Goal: Check status: Check status

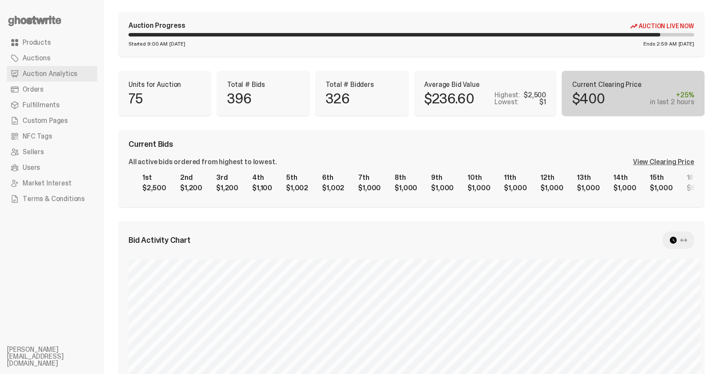
scroll to position [0, 0]
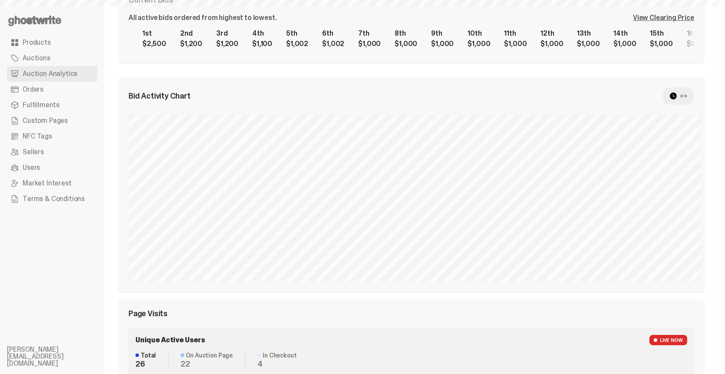
select select "**"
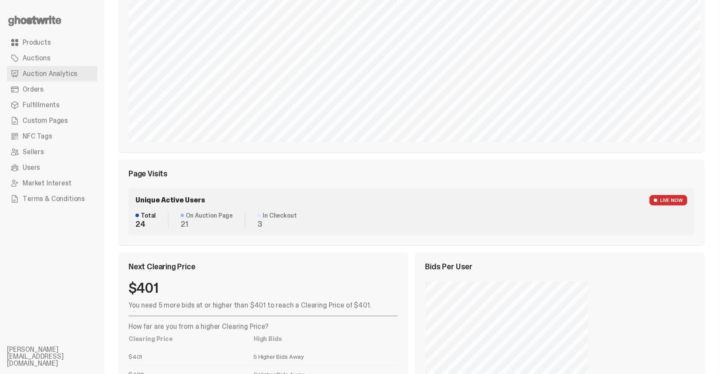
scroll to position [320, 0]
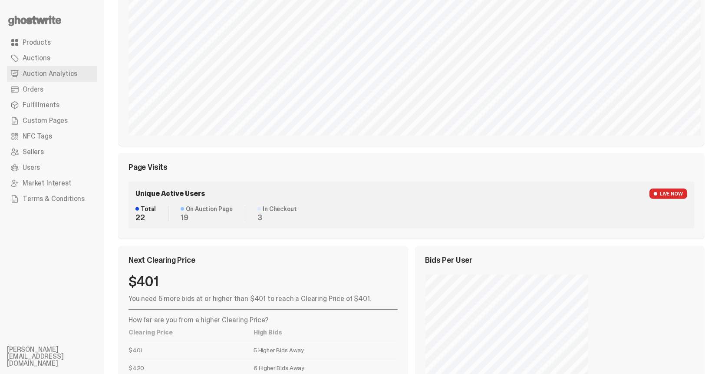
click at [385, 163] on div "Page Visits" at bounding box center [412, 167] width 566 height 8
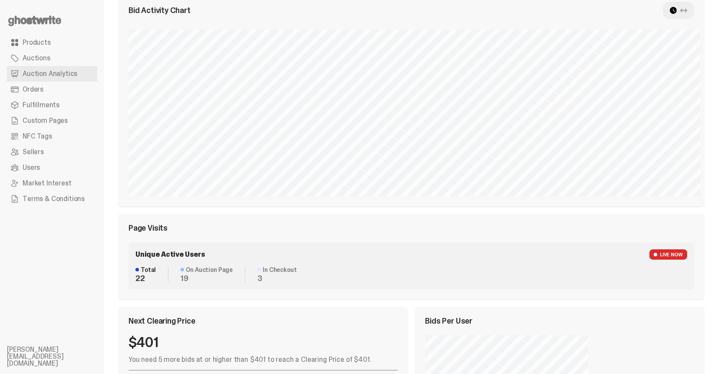
scroll to position [16, 0]
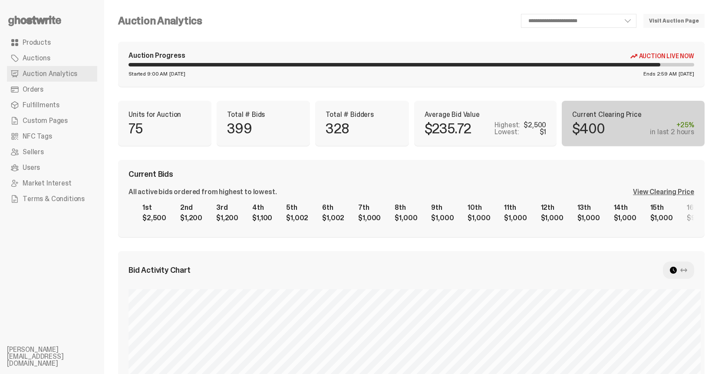
scroll to position [16, 0]
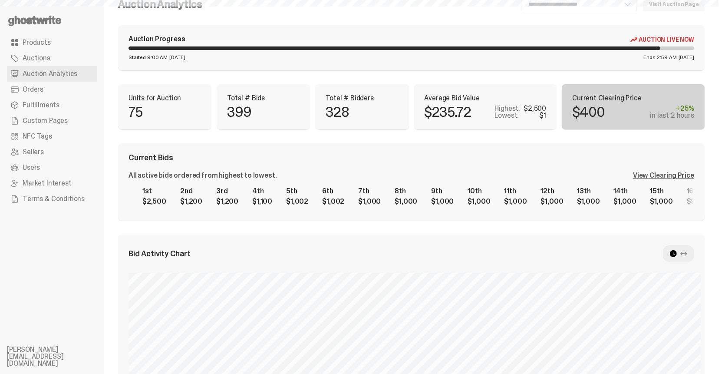
select select "**"
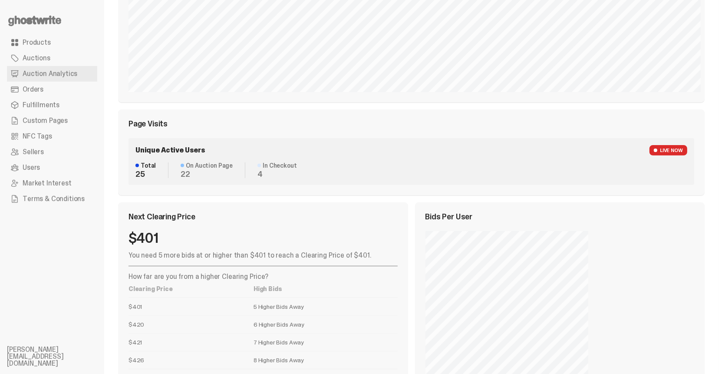
scroll to position [407, 0]
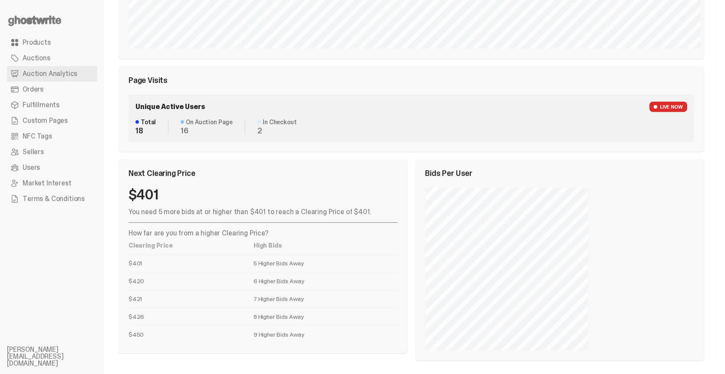
drag, startPoint x: 137, startPoint y: 132, endPoint x: 183, endPoint y: 129, distance: 46.5
click at [183, 129] on div "Total 18 On Auction Page 16 In Checkout 2" at bounding box center [411, 127] width 552 height 16
click at [186, 131] on dd "16" at bounding box center [207, 131] width 52 height 8
click at [181, 129] on dd "16" at bounding box center [207, 131] width 52 height 8
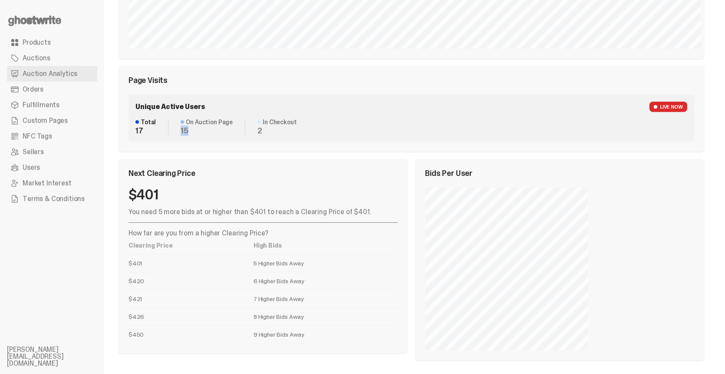
click at [181, 129] on dd "15" at bounding box center [207, 131] width 52 height 8
click at [334, 139] on div "Unique Active Users LIVE NOW Total 18 On Auction Page 16 In Checkout 2" at bounding box center [412, 118] width 566 height 47
drag, startPoint x: 135, startPoint y: 129, endPoint x: 271, endPoint y: 132, distance: 135.5
click at [261, 129] on div "Total 18 On Auction Page 15 In Checkout 3" at bounding box center [411, 127] width 552 height 16
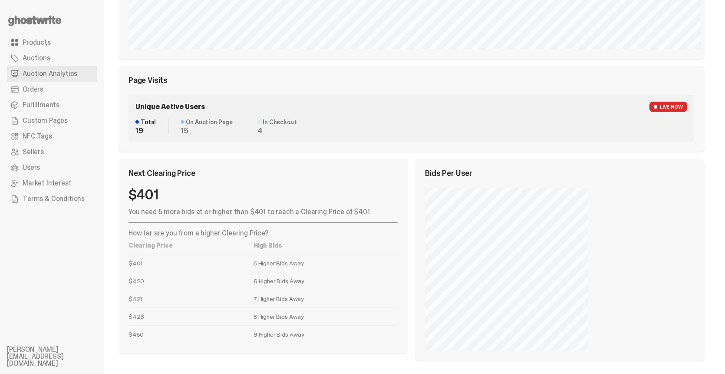
click at [282, 132] on dd "4" at bounding box center [276, 131] width 39 height 8
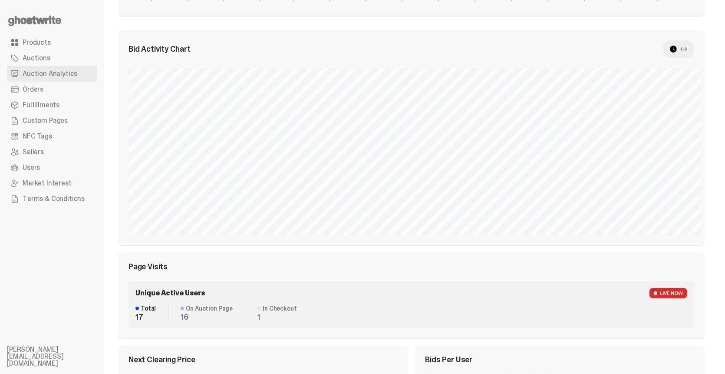
scroll to position [16, 0]
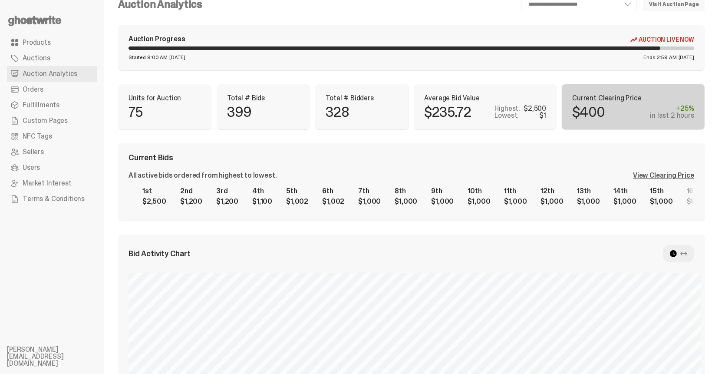
click at [686, 179] on div "View Clearing Price" at bounding box center [663, 175] width 61 height 7
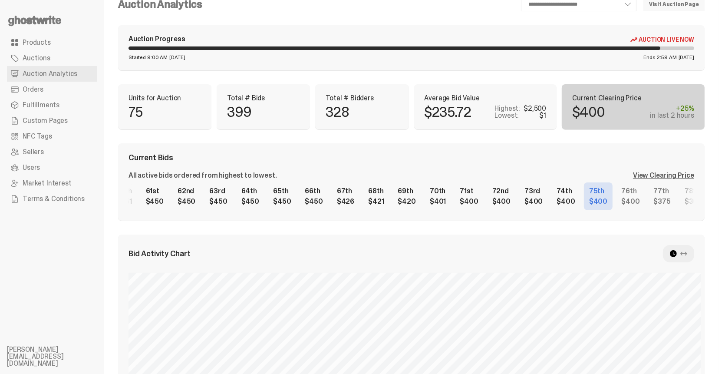
scroll to position [0, 1938]
click at [498, 203] on div "1st $2,500 2nd $1,200 3rd $1,200 4th $1,100 5th $1,002 6th $1,002 7th $1,000 8t…" at bounding box center [412, 196] width 566 height 28
click at [396, 197] on div "1st $2,500 2nd $1,200 3rd $1,200 4th $1,100 5th $1,002 6th $1,002 7th $1,000 8t…" at bounding box center [412, 196] width 566 height 28
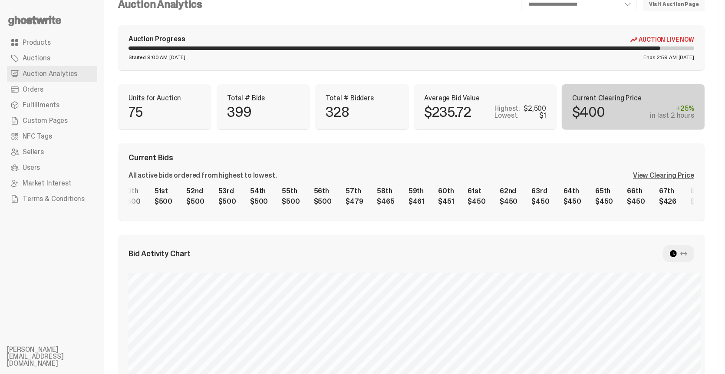
click at [370, 198] on div "1st $2,500 2nd $1,200 3rd $1,200 4th $1,100 5th $1,002 6th $1,002 7th $1,000 8t…" at bounding box center [412, 196] width 566 height 28
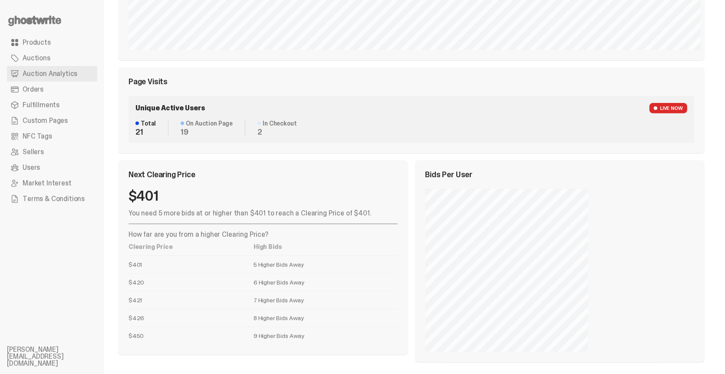
scroll to position [364, 0]
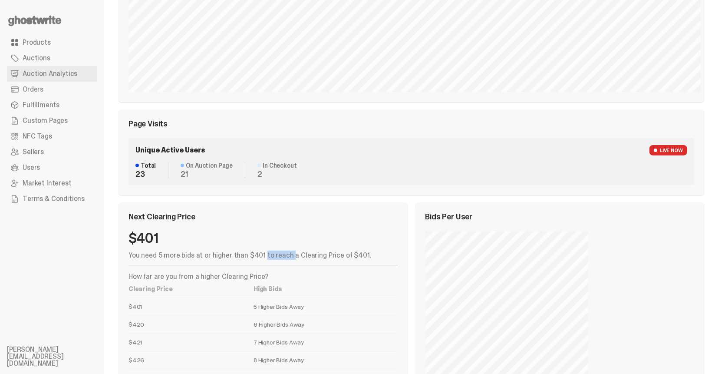
drag, startPoint x: 239, startPoint y: 254, endPoint x: 267, endPoint y: 254, distance: 27.8
click at [265, 254] on p "You need 5 more bids at or higher than $401 to reach a Clearing Price of $401." at bounding box center [263, 255] width 269 height 7
click at [269, 254] on p "You need 5 more bids at or higher than $401 to reach a Clearing Price of $401." at bounding box center [263, 255] width 269 height 7
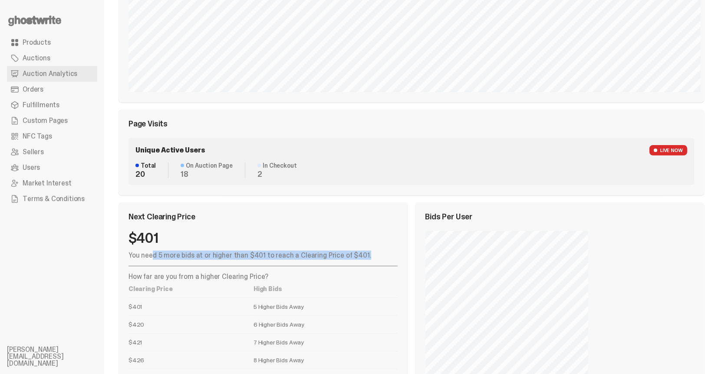
click at [248, 255] on p "You need 5 more bids at or higher than $401 to reach a Clearing Price of $401." at bounding box center [263, 255] width 269 height 7
click at [238, 256] on p "You need 5 more bids at or higher than $401 to reach a Clearing Price of $401." at bounding box center [263, 255] width 269 height 7
click at [262, 257] on p "You need 5 more bids at or higher than $401 to reach a Clearing Price of $401." at bounding box center [263, 255] width 269 height 7
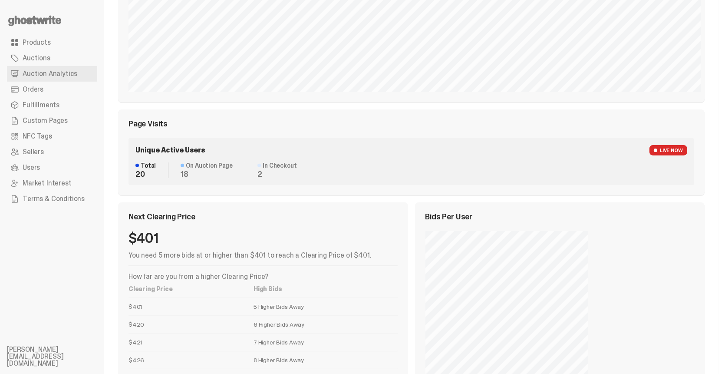
click at [247, 257] on p "You need 5 more bids at or higher than $401 to reach a Clearing Price of $401." at bounding box center [263, 255] width 269 height 7
click at [264, 256] on p "You need 5 more bids at or higher than $401 to reach a Clearing Price of $401." at bounding box center [263, 255] width 269 height 7
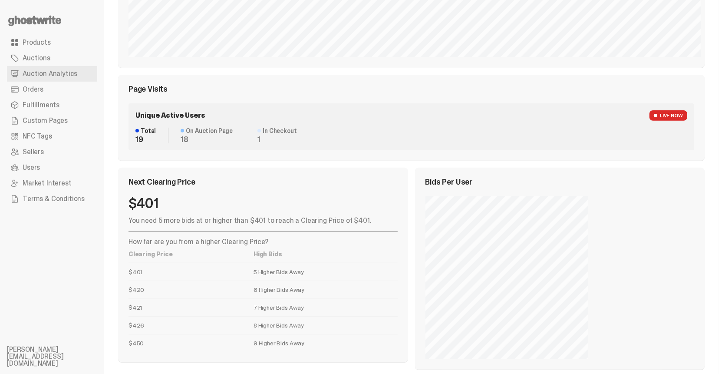
scroll to position [407, 0]
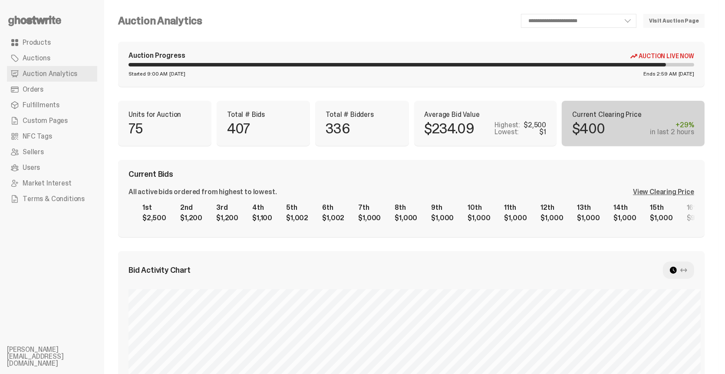
scroll to position [400, 0]
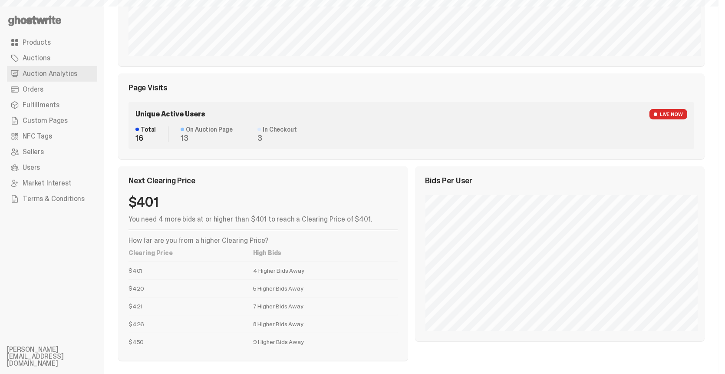
select select "**"
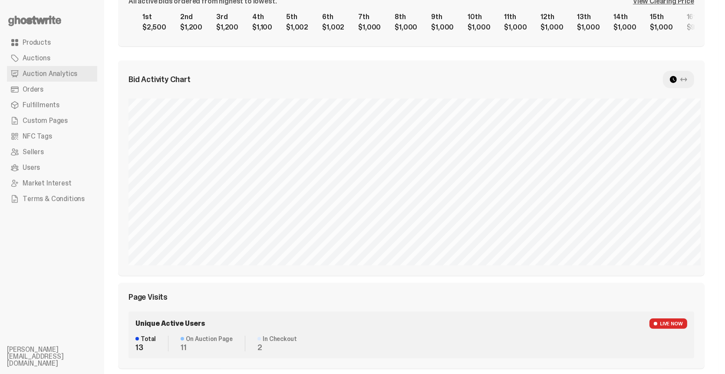
scroll to position [183, 0]
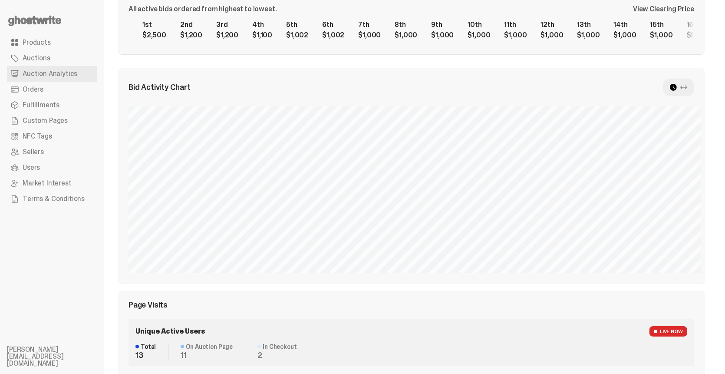
click at [653, 13] on div "All active bids ordered from highest to lowest. View Clearing Price 1st $2,500 …" at bounding box center [412, 25] width 566 height 38
click at [653, 10] on div "View Clearing Price" at bounding box center [663, 9] width 61 height 7
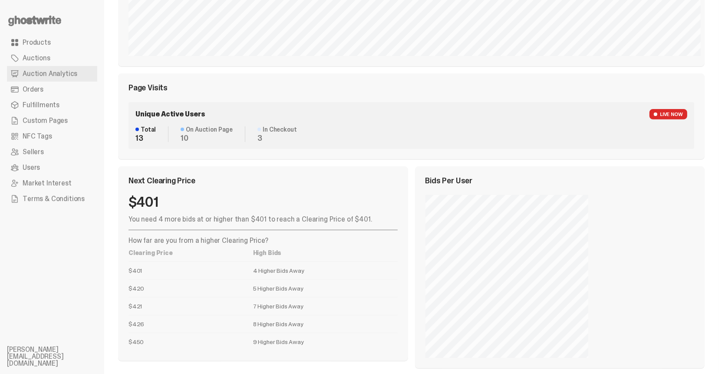
scroll to position [407, 0]
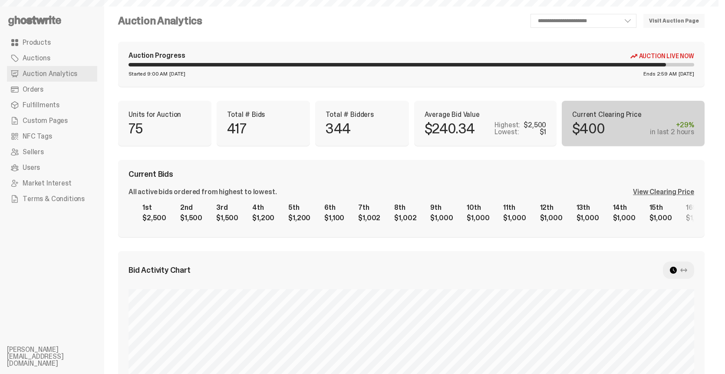
select select "**"
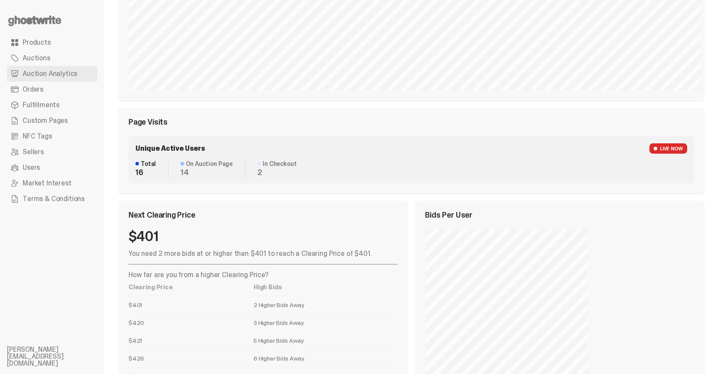
scroll to position [320, 0]
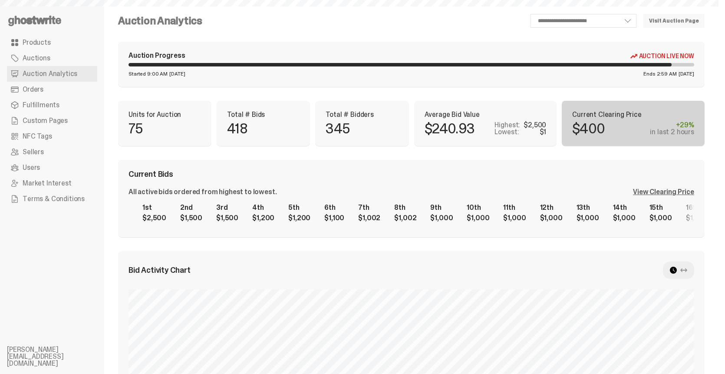
select select "**"
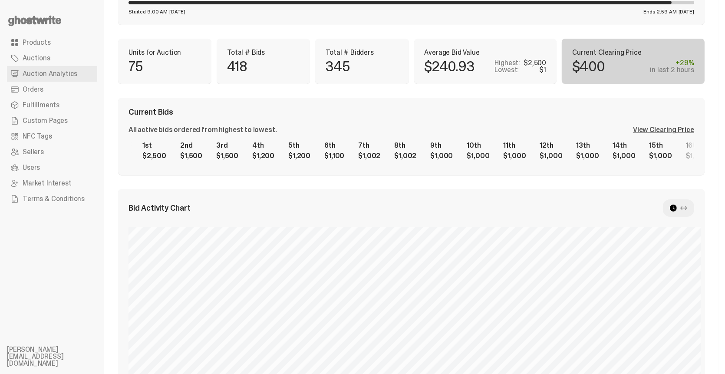
scroll to position [60, 0]
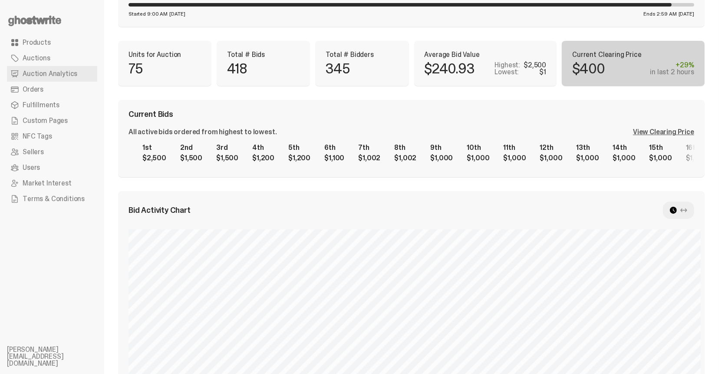
click at [691, 130] on div "View Clearing Price" at bounding box center [663, 132] width 61 height 7
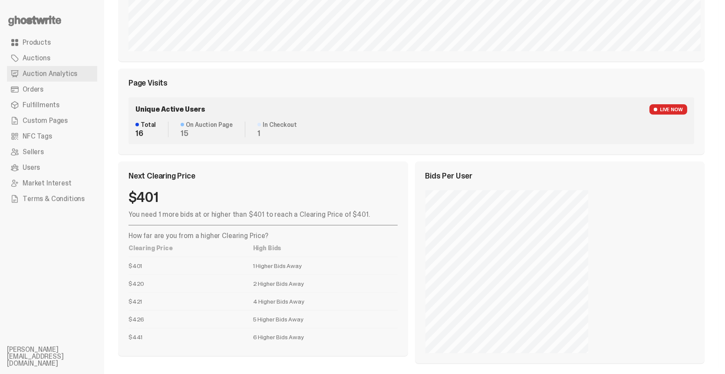
scroll to position [407, 0]
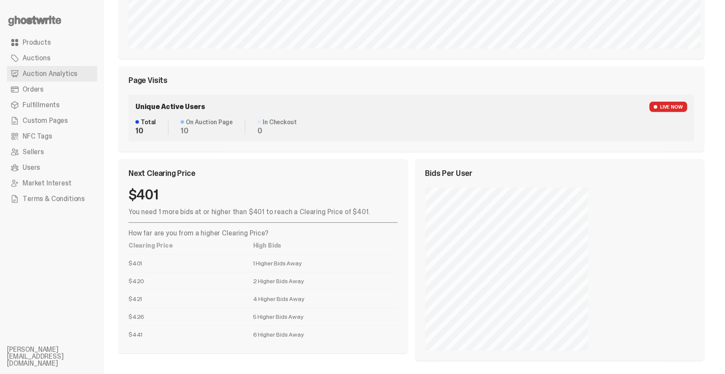
click at [248, 170] on div "Next Clearing Price" at bounding box center [263, 173] width 269 height 8
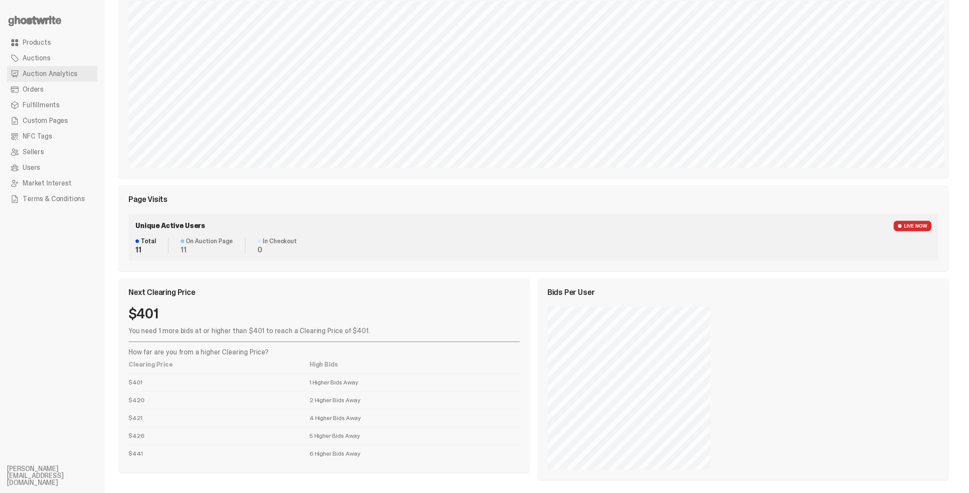
click at [399, 307] on div "$401" at bounding box center [324, 314] width 391 height 14
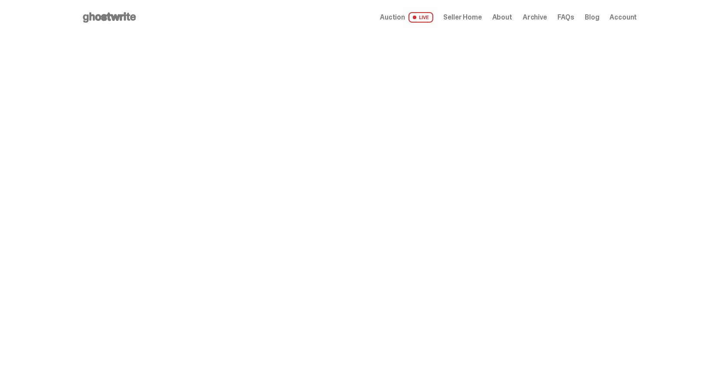
click at [399, 14] on span "Auction" at bounding box center [392, 17] width 25 height 7
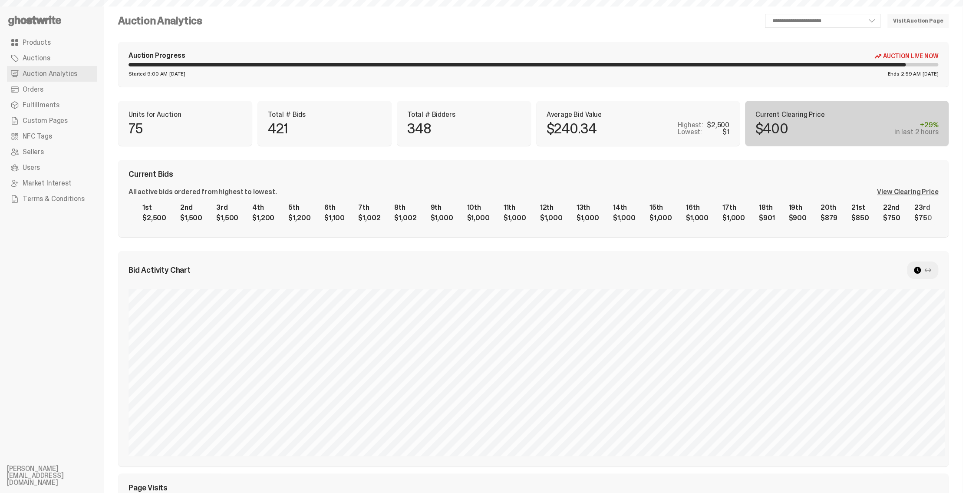
scroll to position [288, 0]
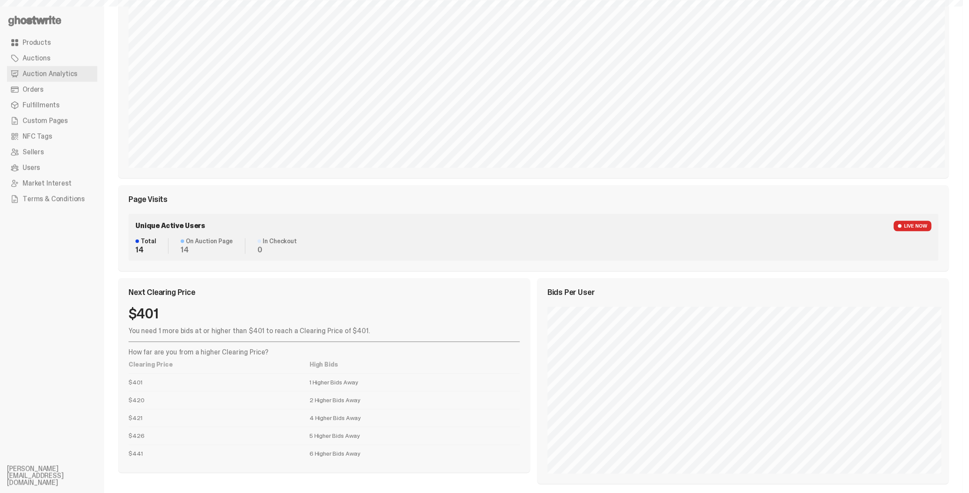
select select "**"
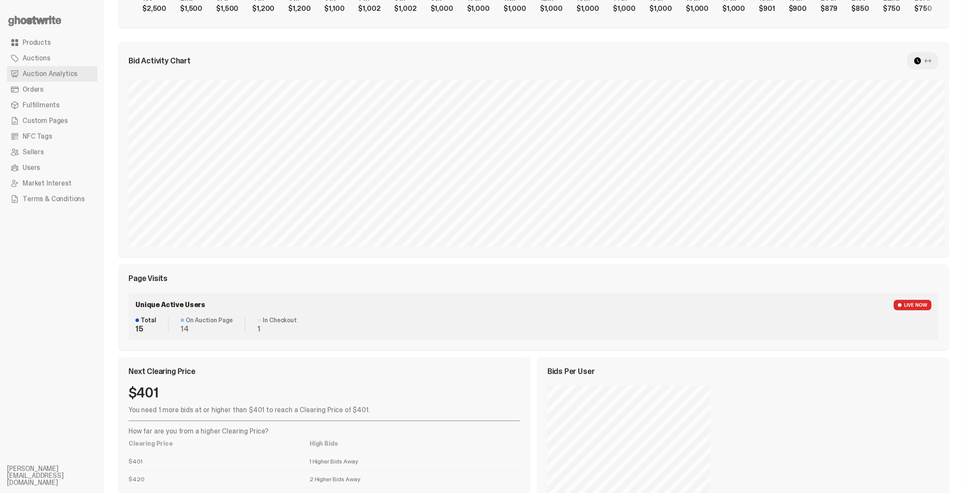
scroll to position [217, 0]
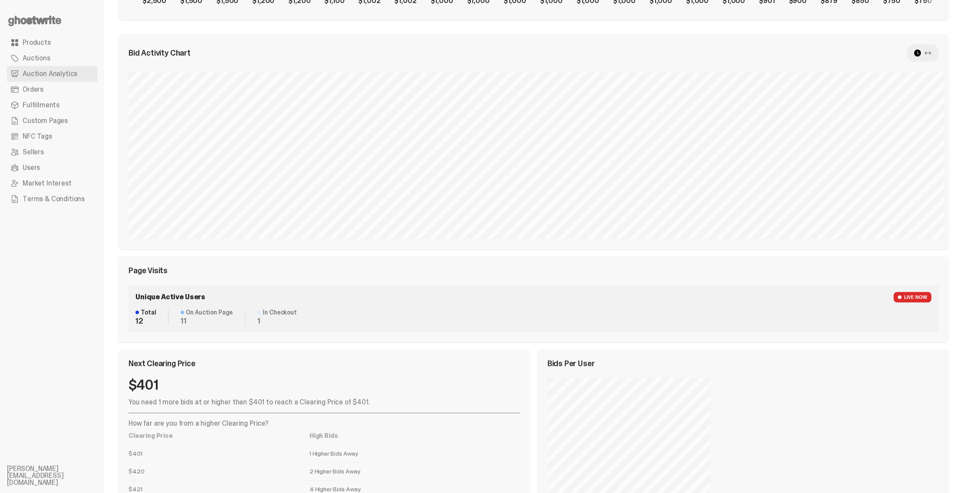
click at [333, 275] on div "Page Visits Unique Active Users LIVE NOW Total 12 On Auction Page 11 In Checkou…" at bounding box center [533, 299] width 831 height 86
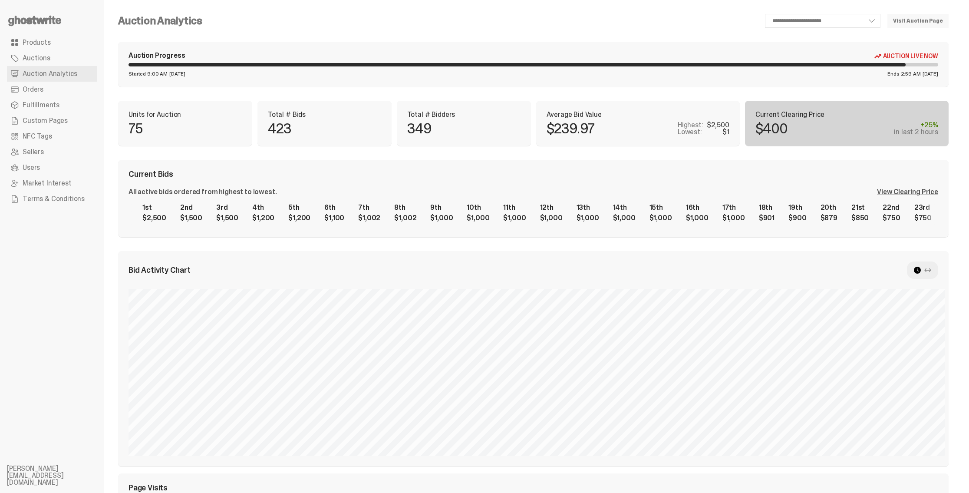
scroll to position [217, 0]
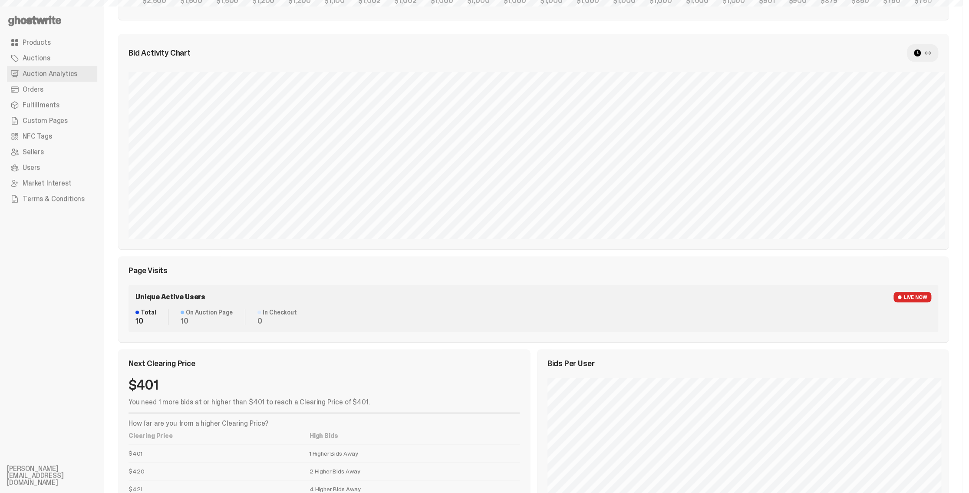
select select "**"
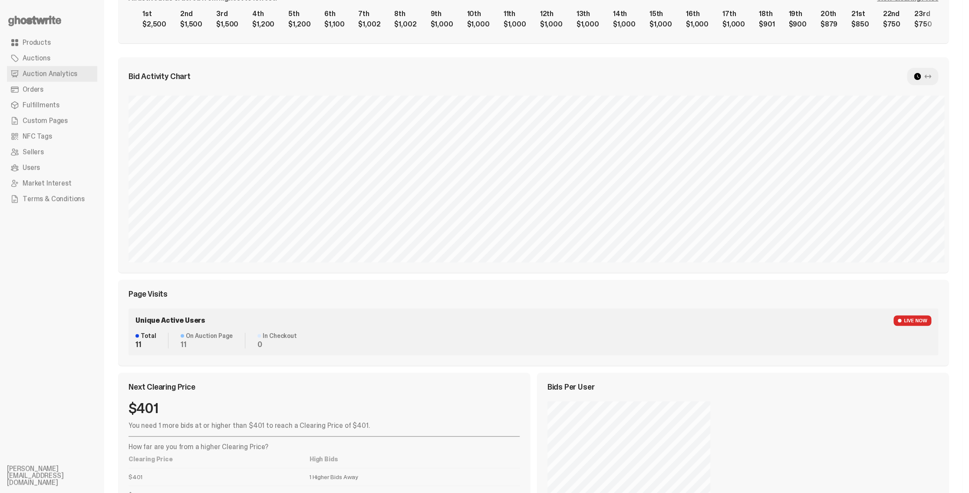
scroll to position [201, 0]
